Goal: Task Accomplishment & Management: Use online tool/utility

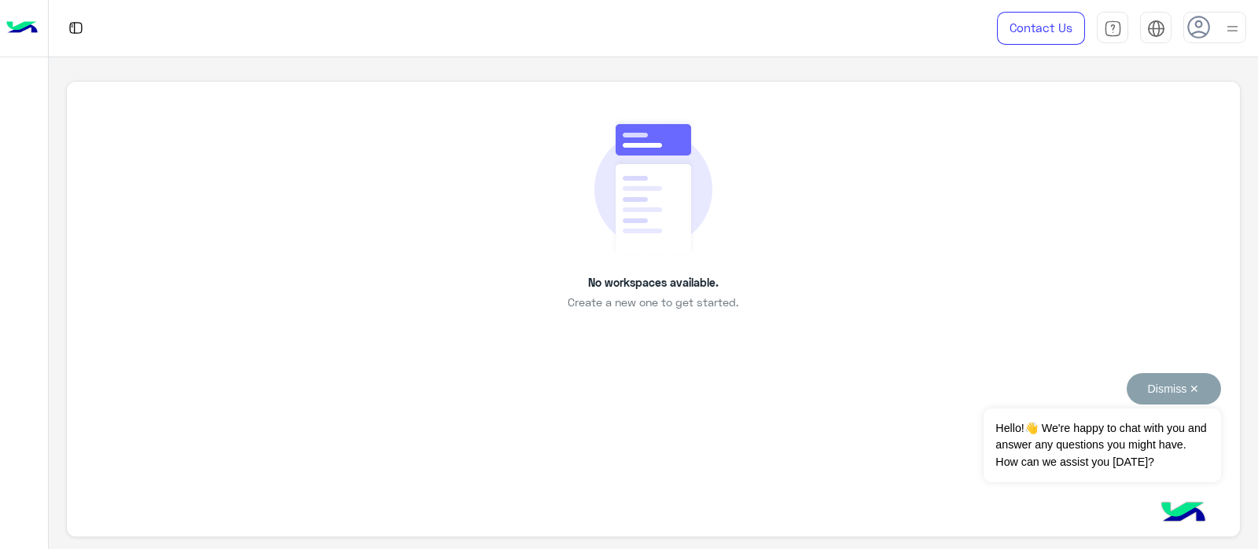
click at [1148, 391] on button "Dismiss ✕" at bounding box center [1173, 388] width 94 height 31
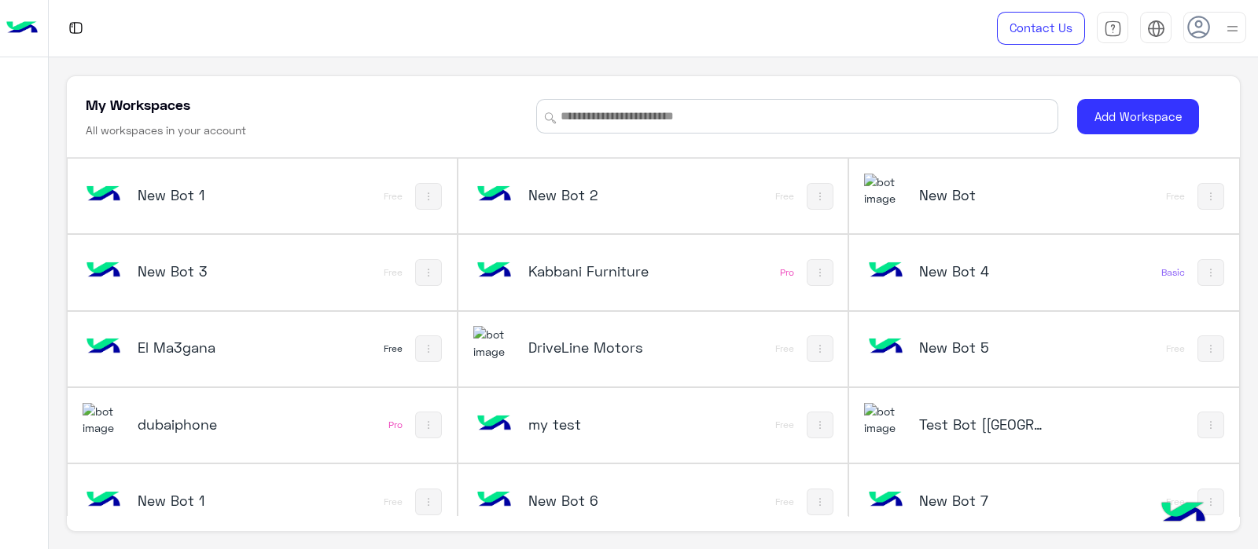
click at [169, 166] on div "New Bot 1 Free" at bounding box center [262, 196] width 389 height 75
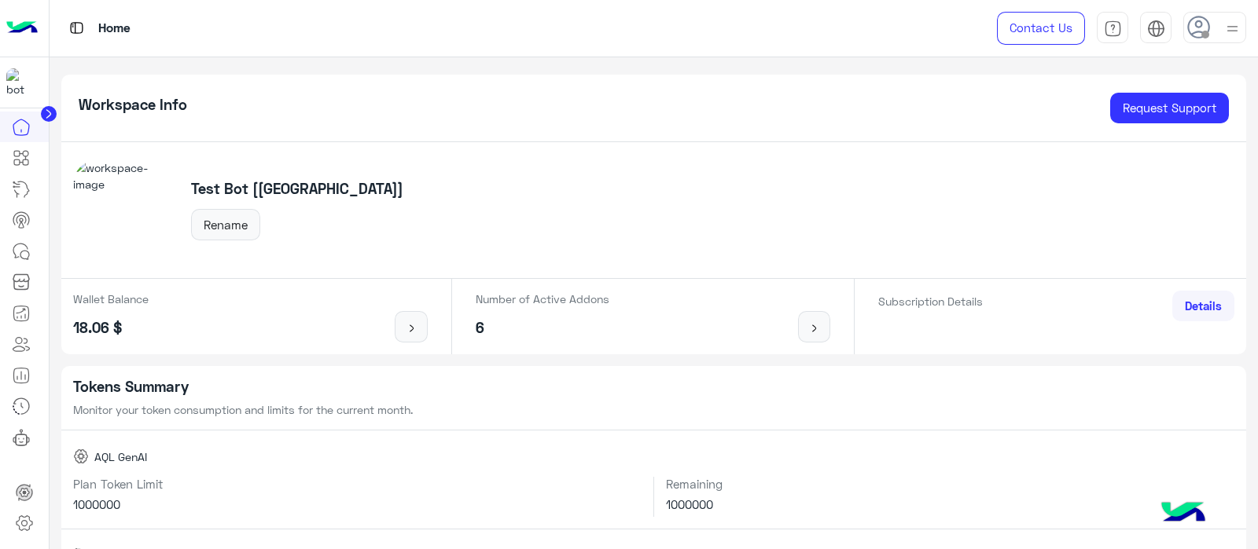
scroll to position [11, 0]
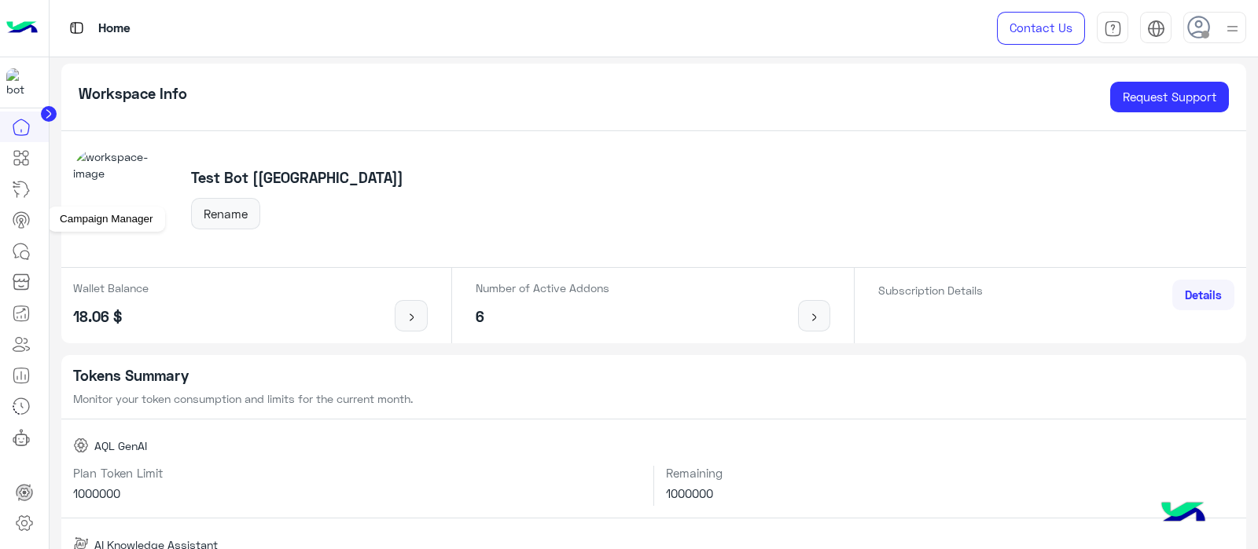
click at [20, 225] on icon at bounding box center [21, 220] width 19 height 19
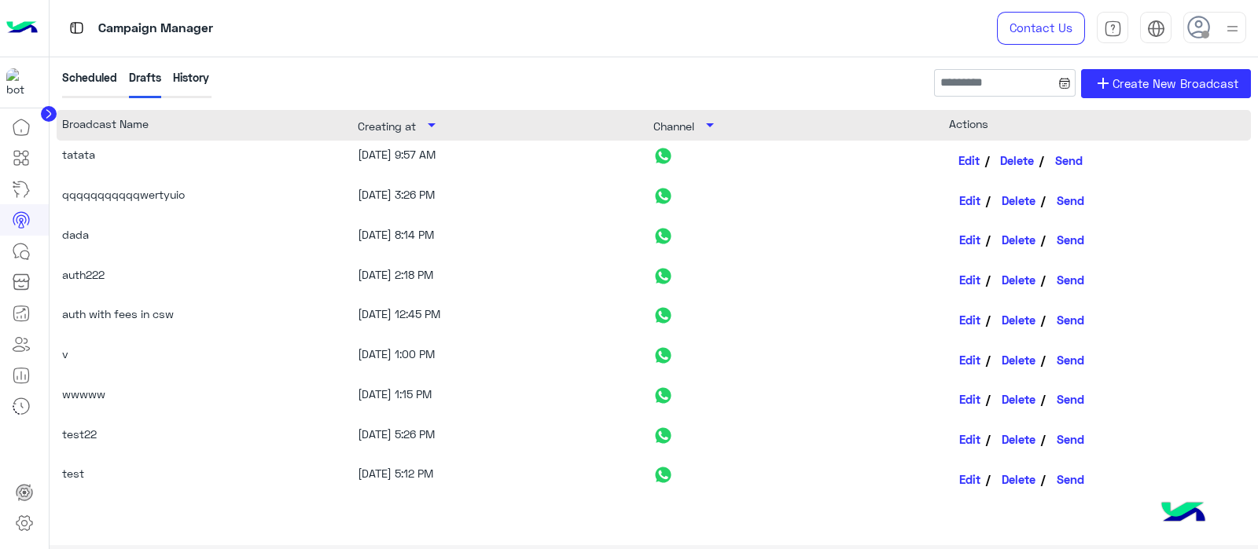
click at [963, 156] on link "Edit" at bounding box center [969, 160] width 41 height 27
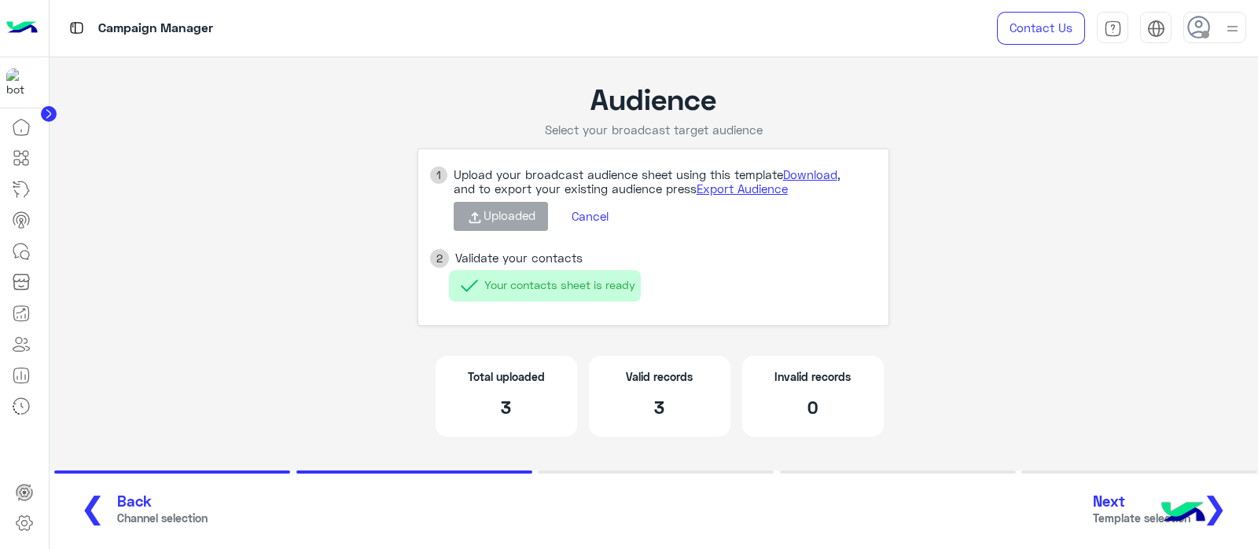
click at [597, 222] on button "Cancel" at bounding box center [590, 217] width 61 height 27
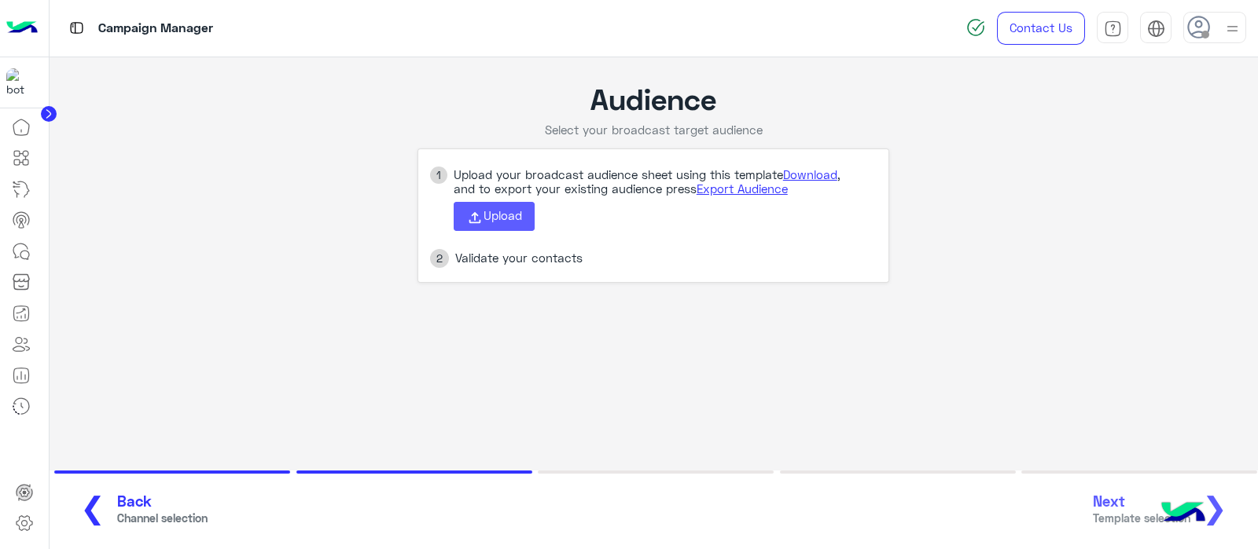
click at [516, 210] on span "Upload" at bounding box center [502, 215] width 39 height 14
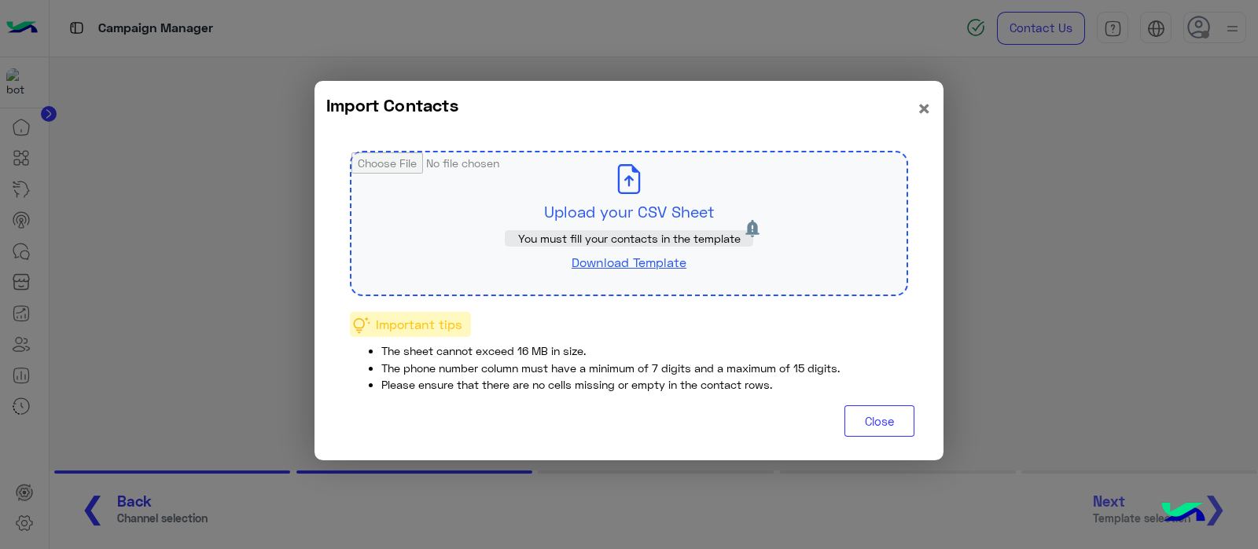
click at [518, 200] on input "file" at bounding box center [628, 223] width 555 height 142
type input "**********"
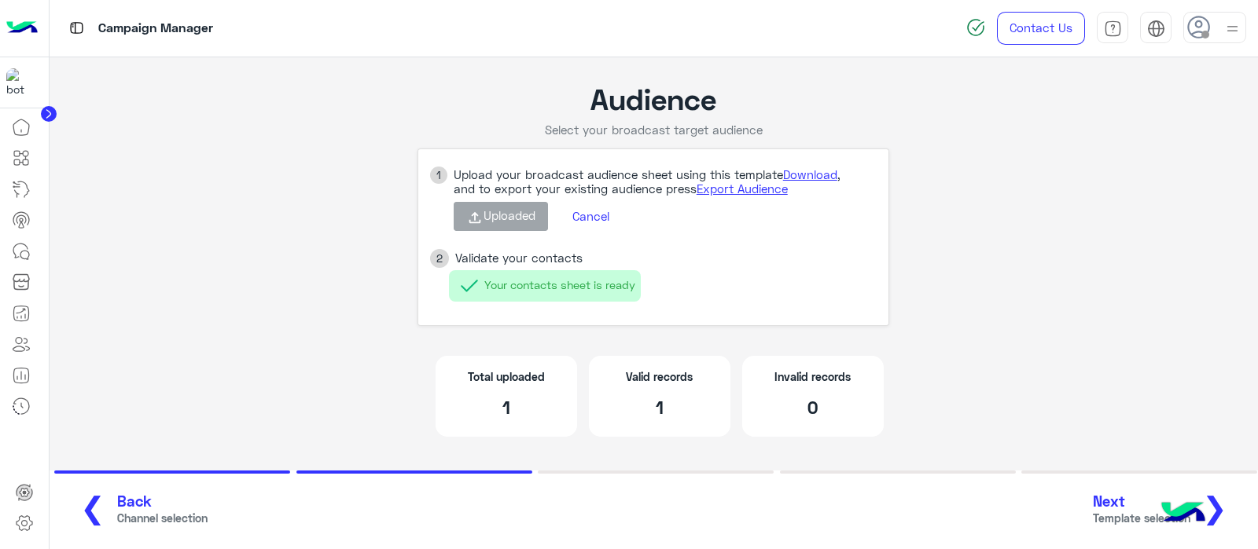
click at [1130, 505] on span "Next" at bounding box center [1141, 502] width 97 height 18
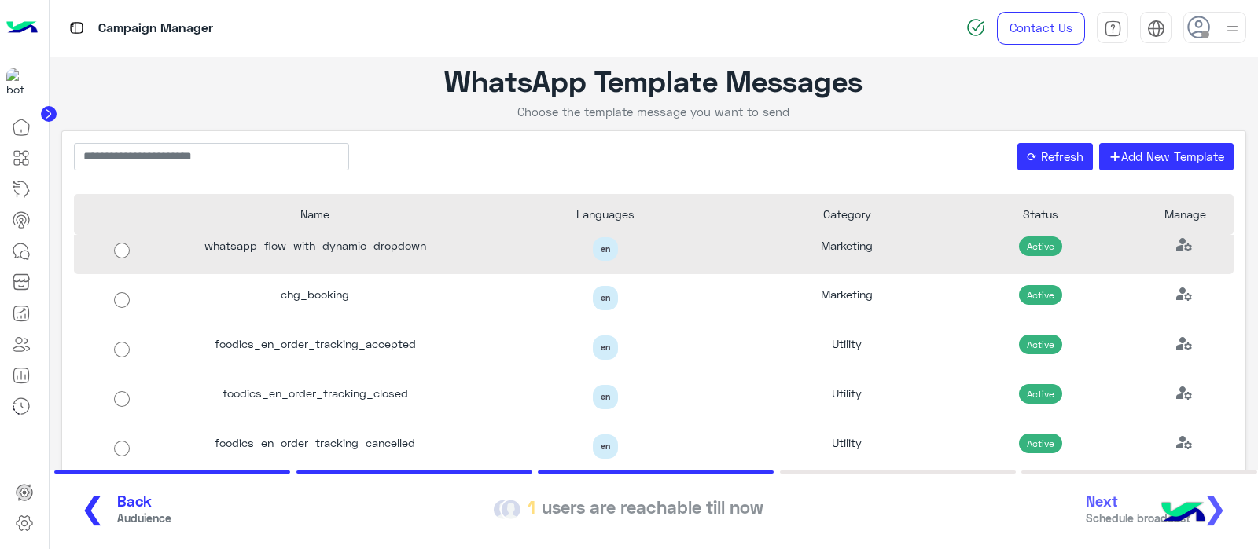
scroll to position [204, 0]
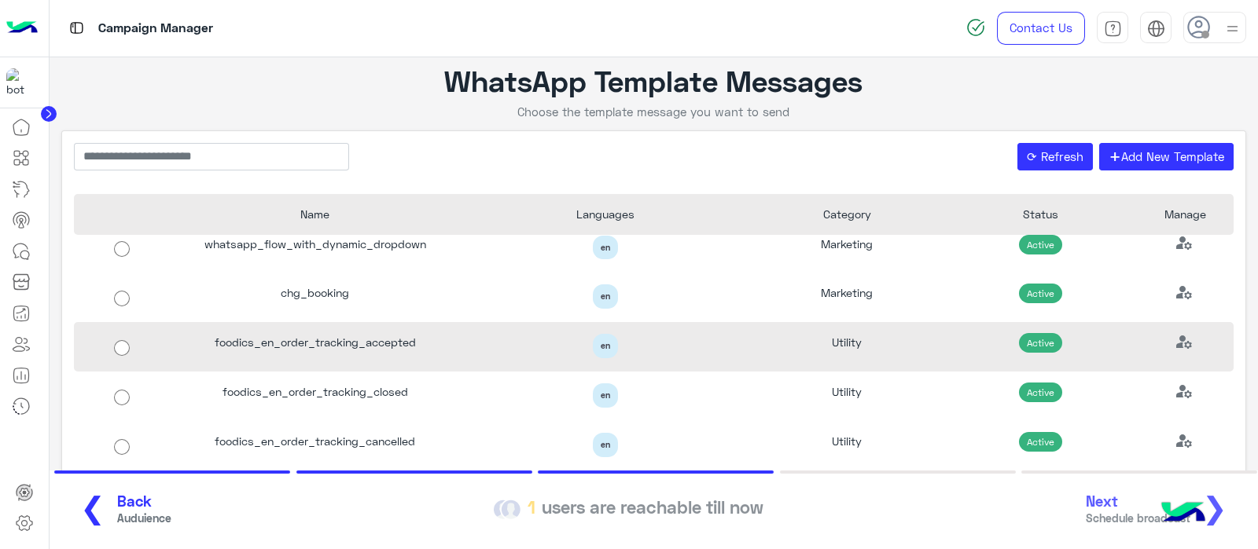
click at [334, 335] on div "foodics_en_order_tracking_accepted" at bounding box center [315, 347] width 290 height 50
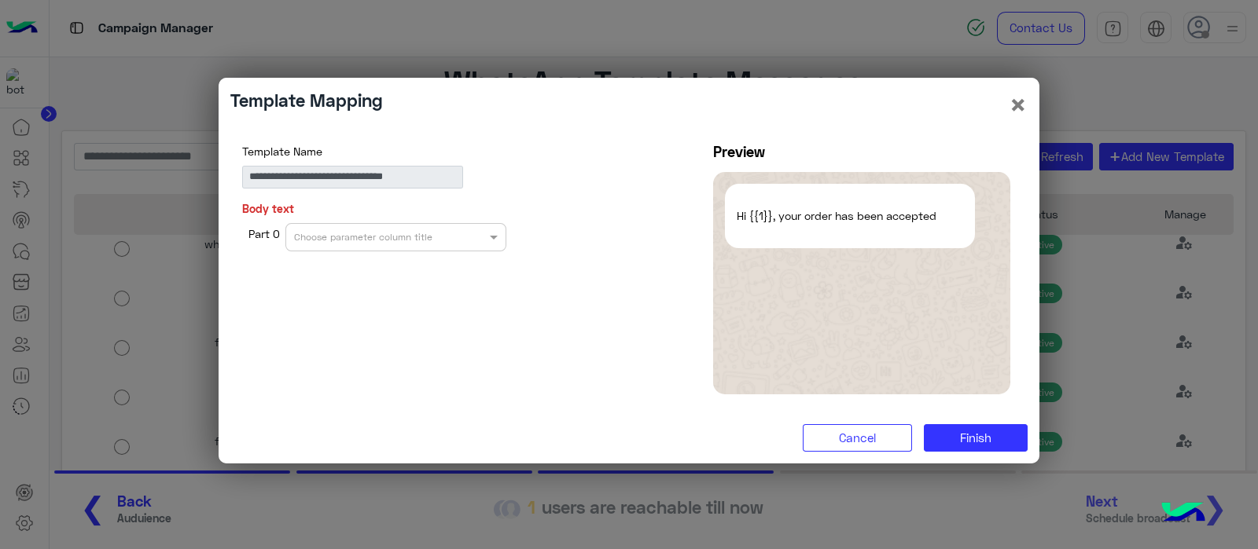
click at [403, 237] on input "text" at bounding box center [371, 236] width 155 height 14
click at [387, 265] on div "No items found" at bounding box center [395, 268] width 221 height 29
click at [852, 427] on button "Cancel" at bounding box center [857, 438] width 109 height 28
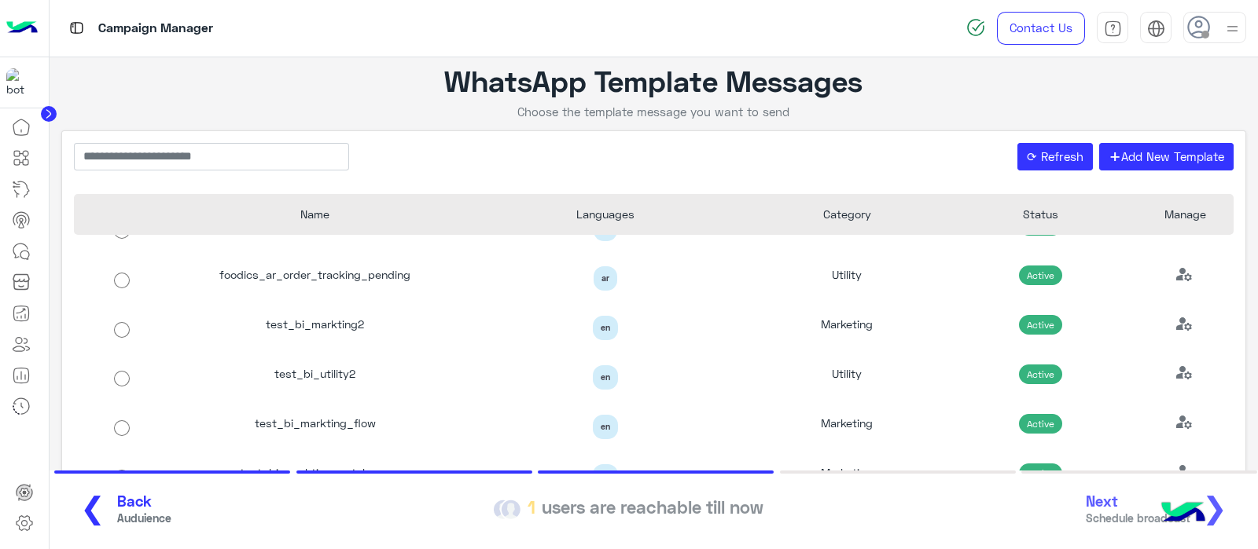
scroll to position [961, 0]
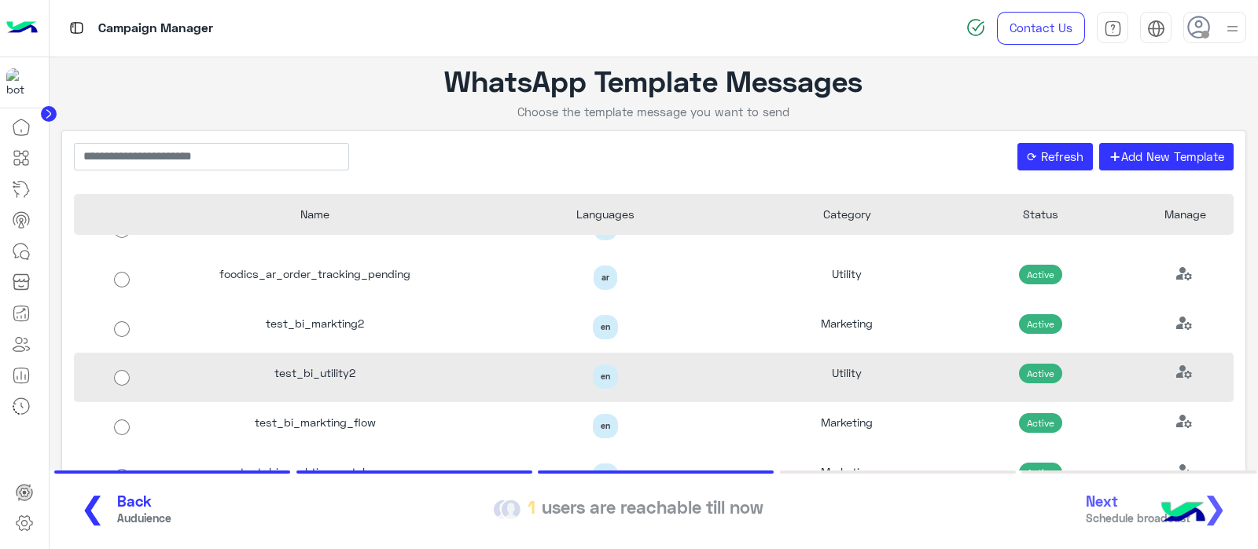
click at [319, 377] on div "test_bi_utility2" at bounding box center [315, 378] width 290 height 50
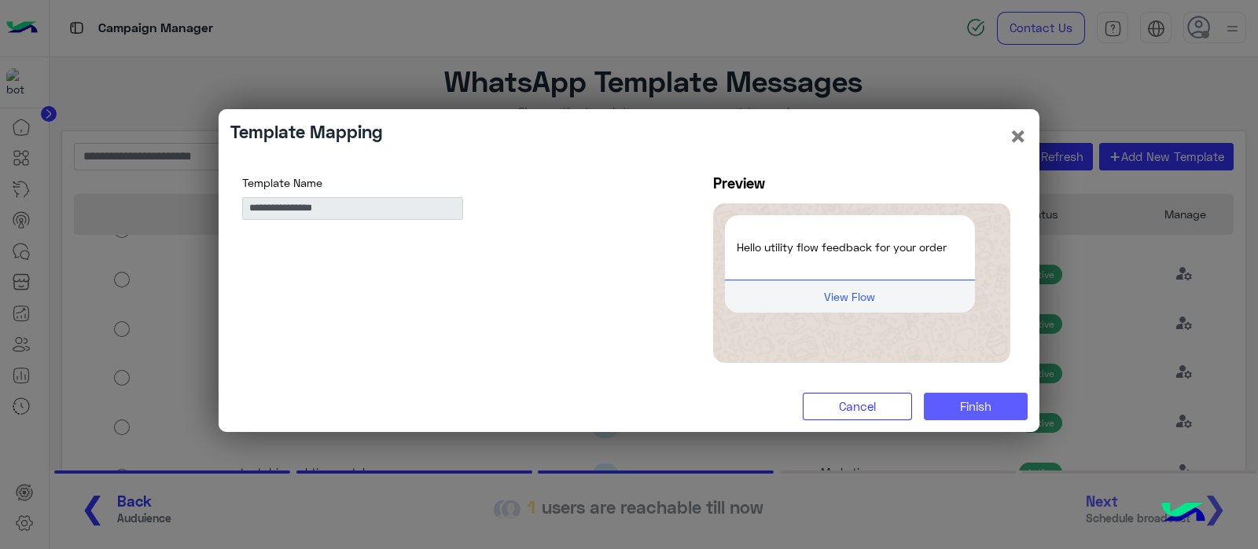
click at [961, 406] on span "Finish" at bounding box center [975, 406] width 31 height 14
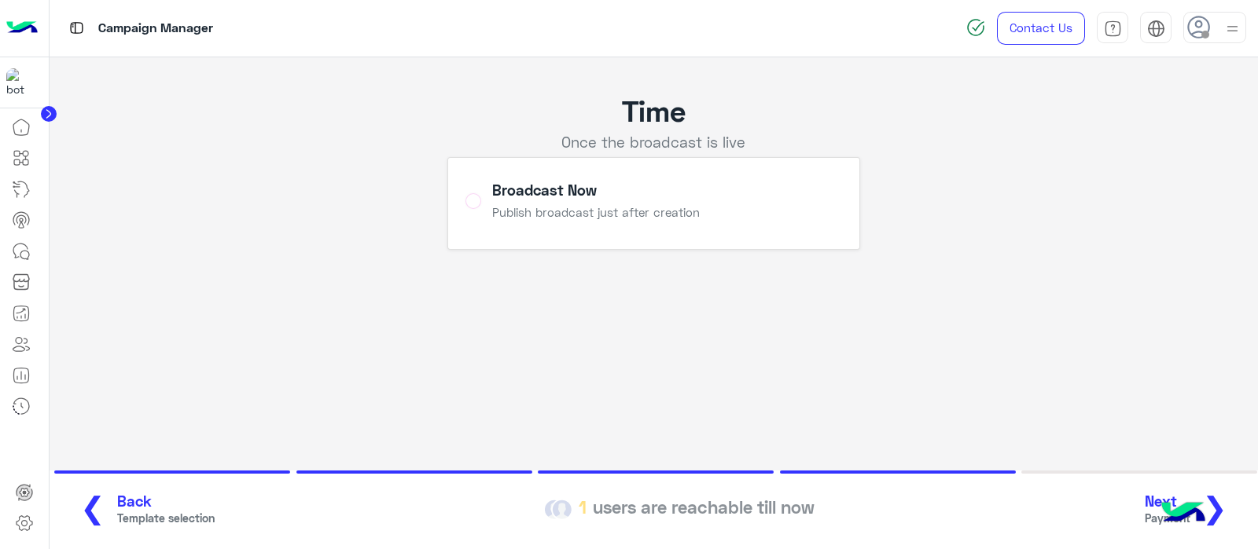
click at [1232, 503] on button "Next Payment ❯" at bounding box center [1192, 510] width 104 height 43
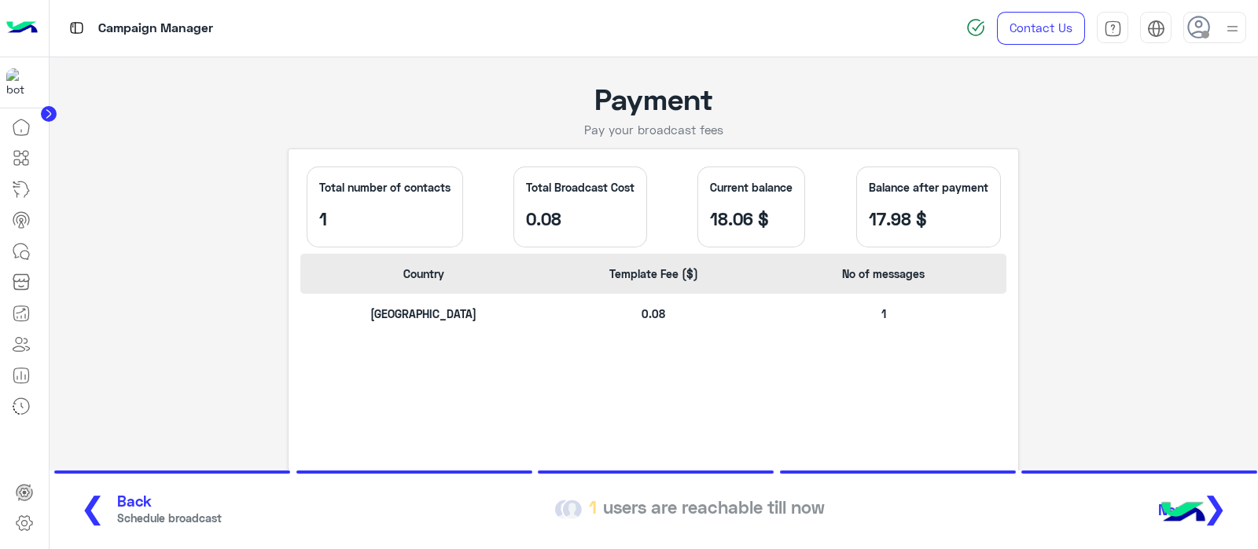
click at [1221, 513] on span "❯" at bounding box center [1214, 507] width 25 height 35
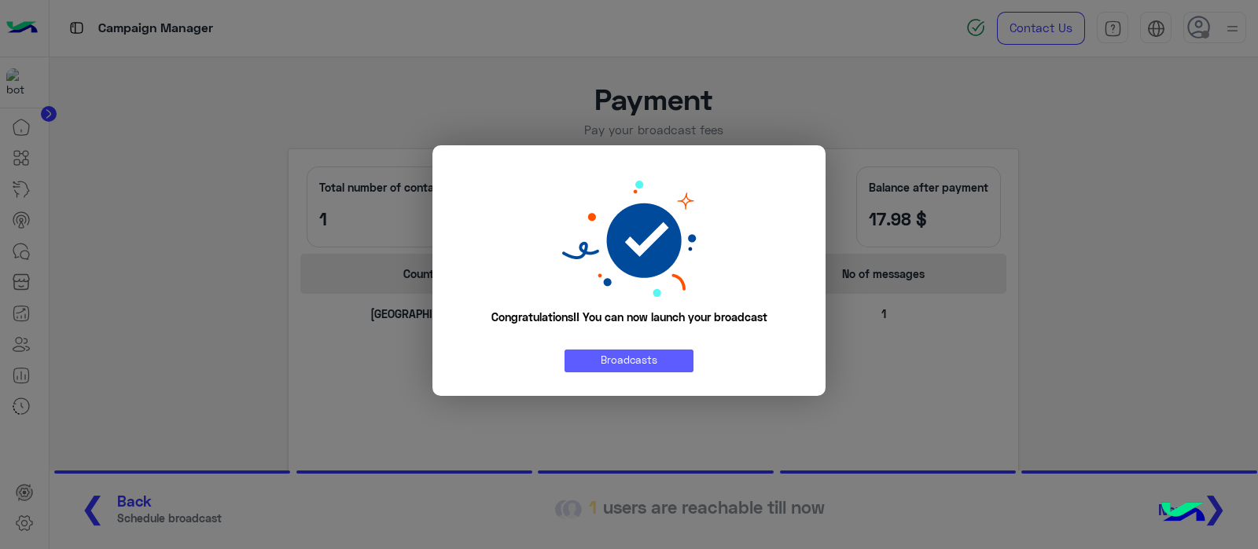
click at [593, 355] on link "Broadcasts" at bounding box center [628, 361] width 129 height 23
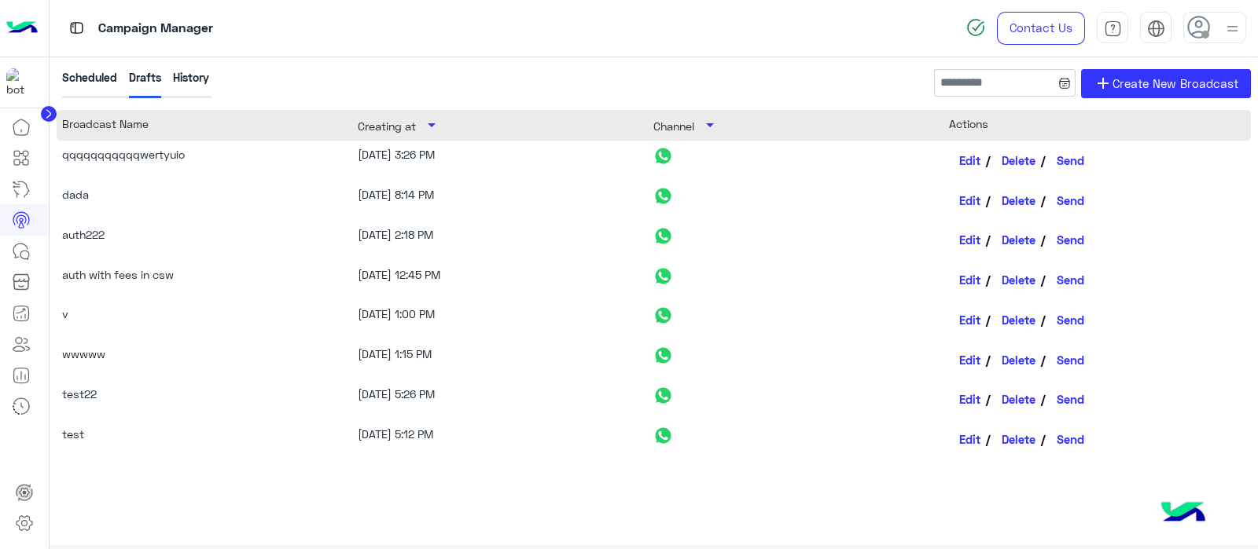
click at [206, 89] on div "History" at bounding box center [191, 83] width 36 height 29
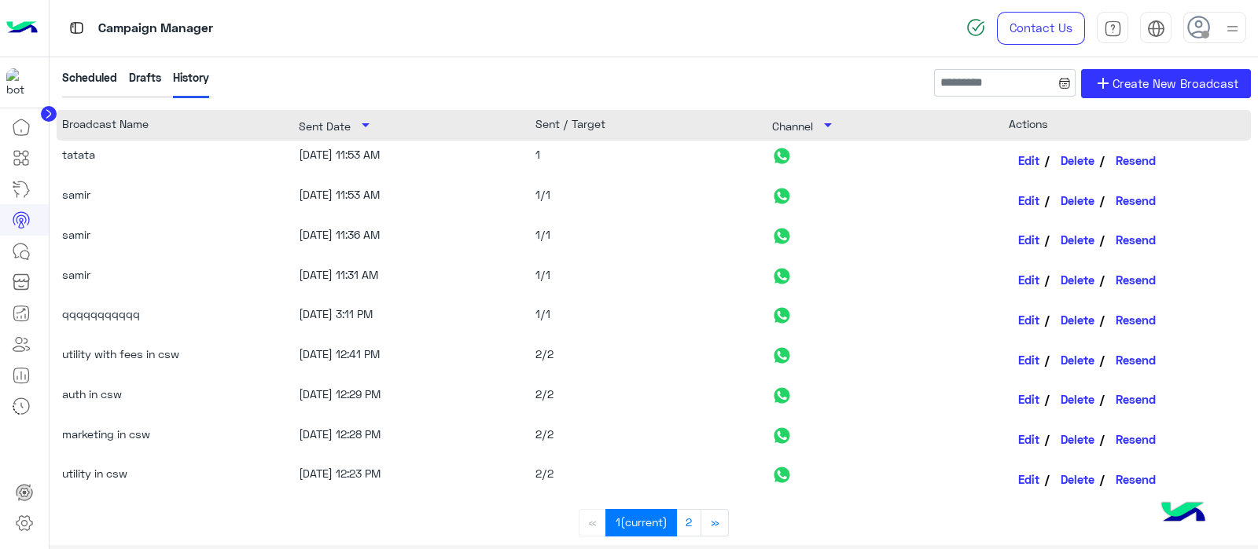
click at [402, 200] on div "10/8/25, 11:53 AM" at bounding box center [417, 200] width 237 height 28
